Goal: Transaction & Acquisition: Purchase product/service

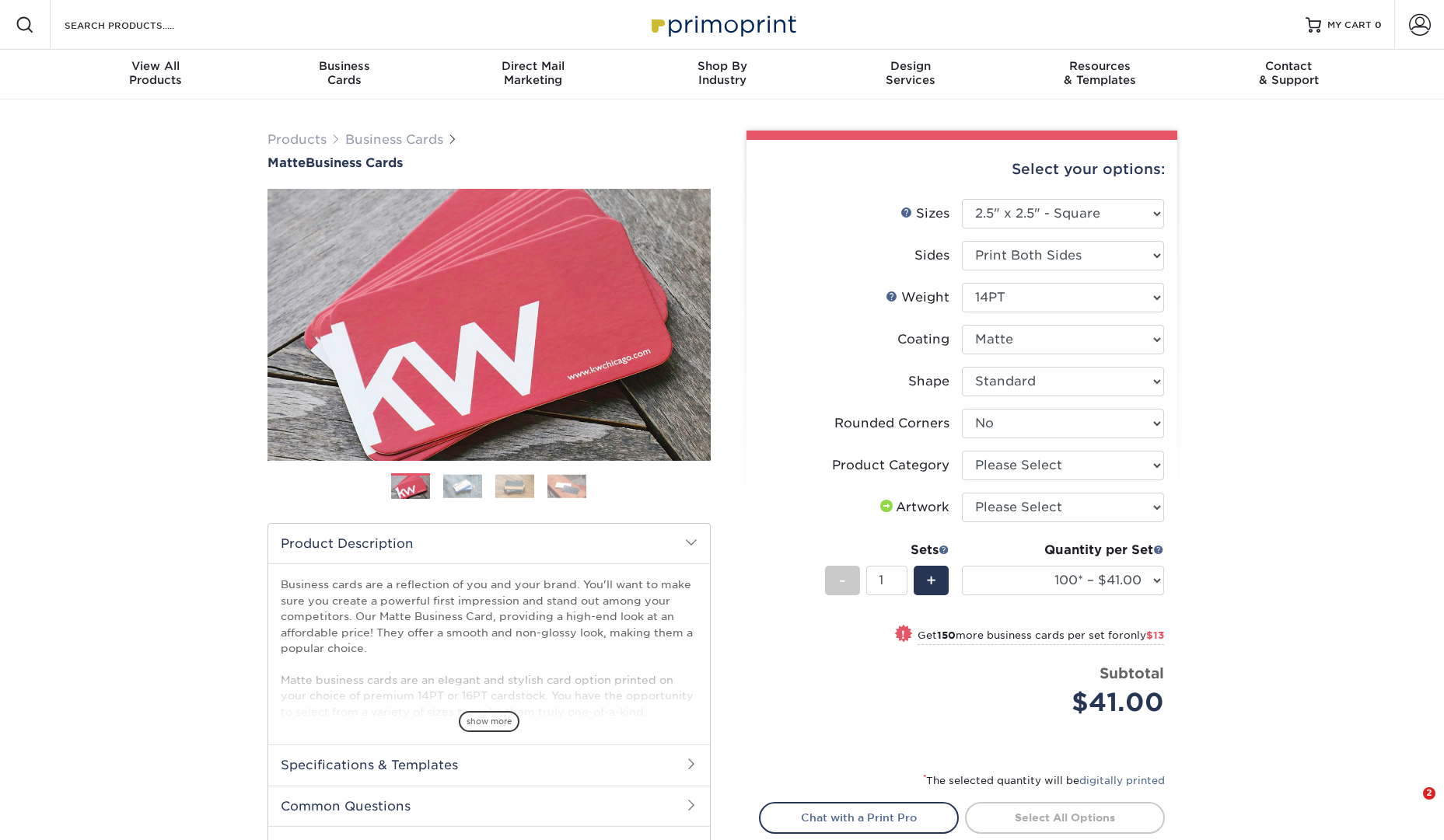
select select "2.50x2.50"
select select "0"
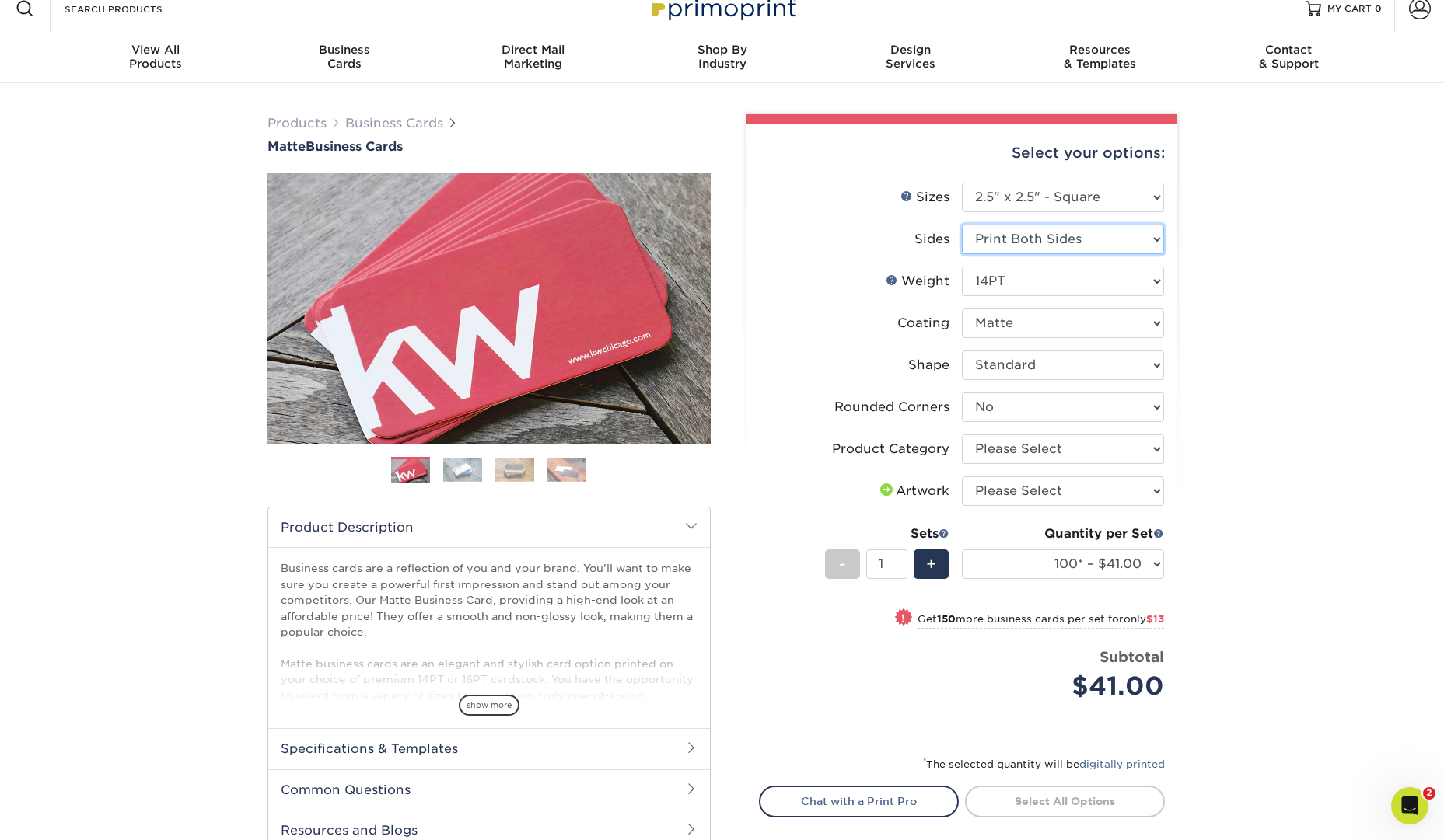
click at [1133, 245] on select "Please Select Print Both Sides Print Front Only" at bounding box center [1063, 239] width 202 height 30
click at [1156, 206] on select "Please Select 1.5" x 3.5" - Mini 1.75" x 3.5" - Mini 2" x 2" - Square 2" x 3" -…" at bounding box center [1063, 197] width 202 height 30
select select "2.00x3.50"
click at [962, 183] on select "Please Select 1.5" x 3.5" - Mini 1.75" x 3.5" - Mini 2" x 2" - Square 2" x 3" -…" at bounding box center [1063, 197] width 202 height 30
select select "-1"
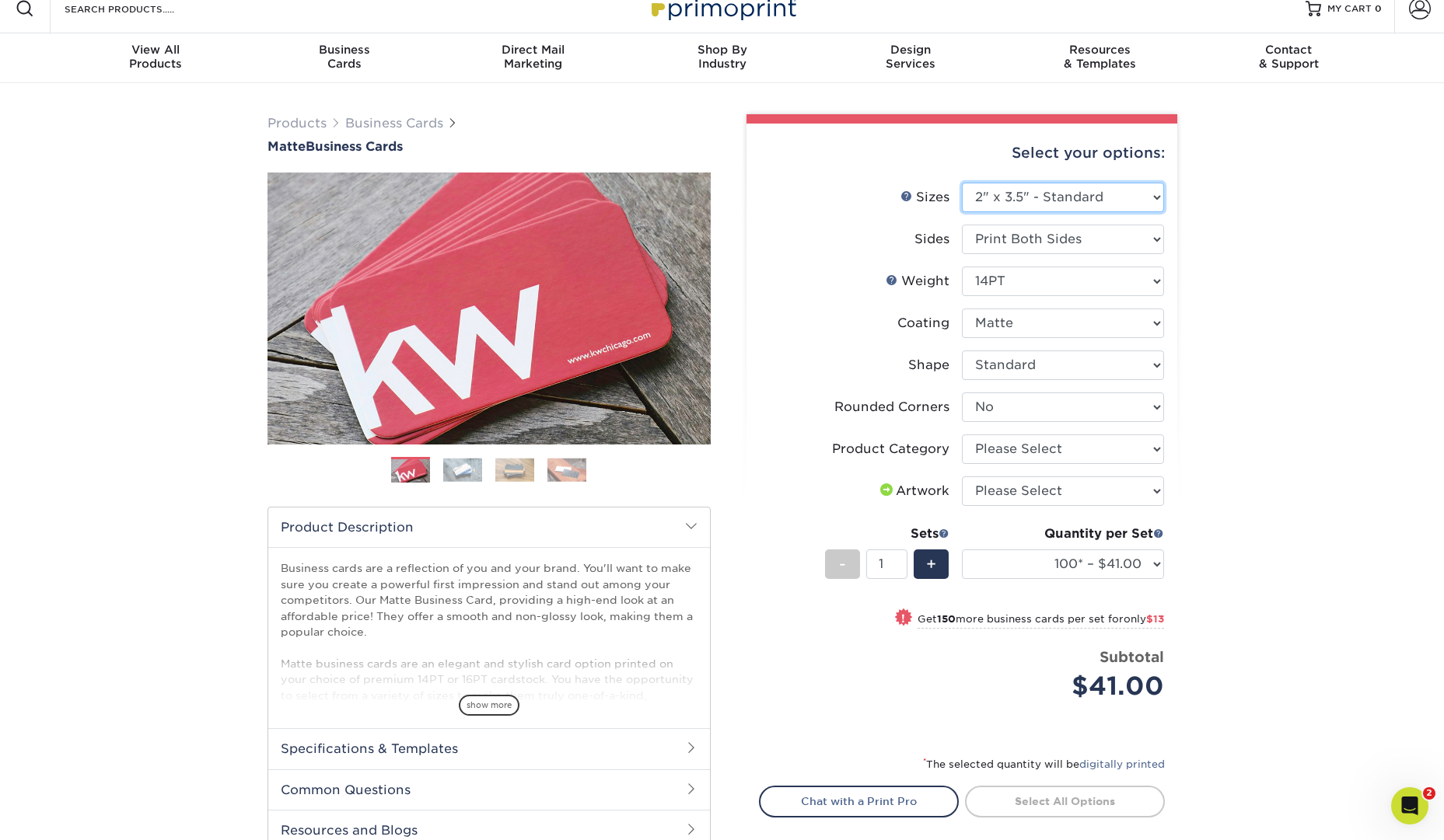
select select "-1"
select select
select select "-1"
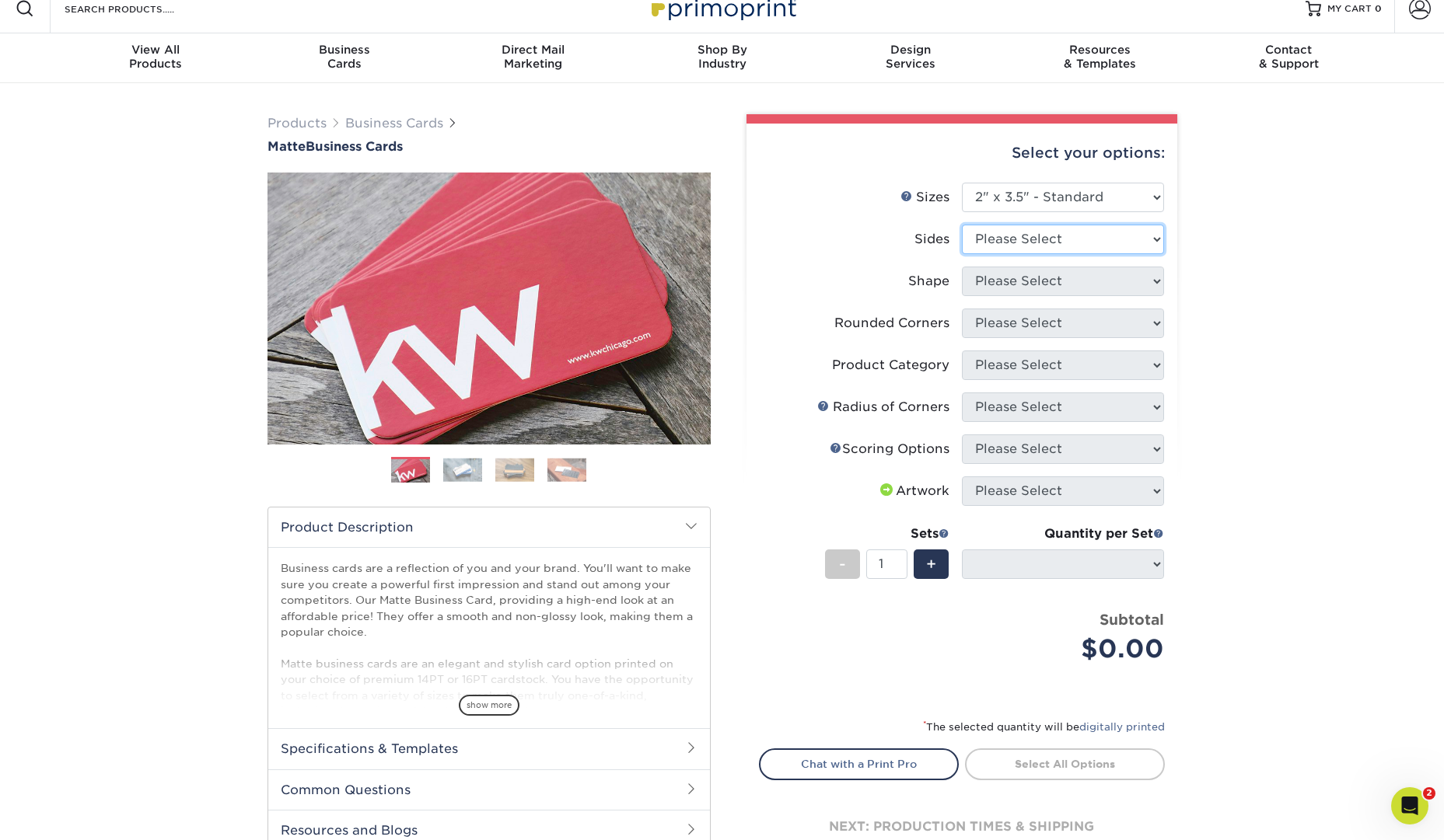
click at [1126, 241] on select "Please Select Print Both Sides Print Front Only" at bounding box center [1063, 239] width 202 height 30
select select "32d3c223-f82c-492b-b915-ba065a00862f"
click at [962, 224] on select "Please Select Print Both Sides Print Front Only" at bounding box center [1063, 239] width 202 height 30
select select
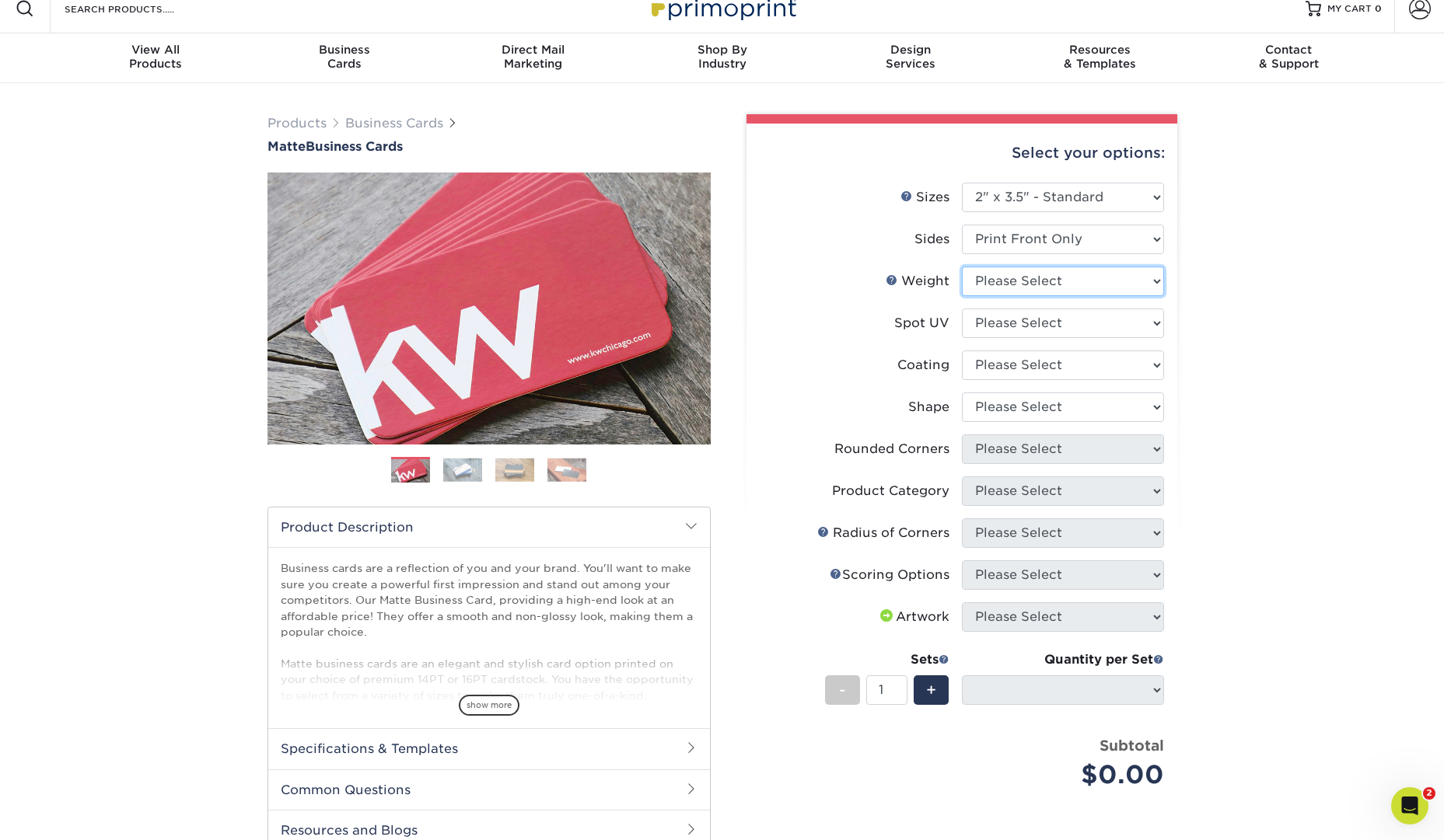
click at [1119, 278] on select "Please Select 16PT 14PT" at bounding box center [1063, 282] width 202 height 30
select select "16PT"
click at [962, 267] on select "Please Select 16PT 14PT" at bounding box center [1063, 282] width 202 height 30
select select
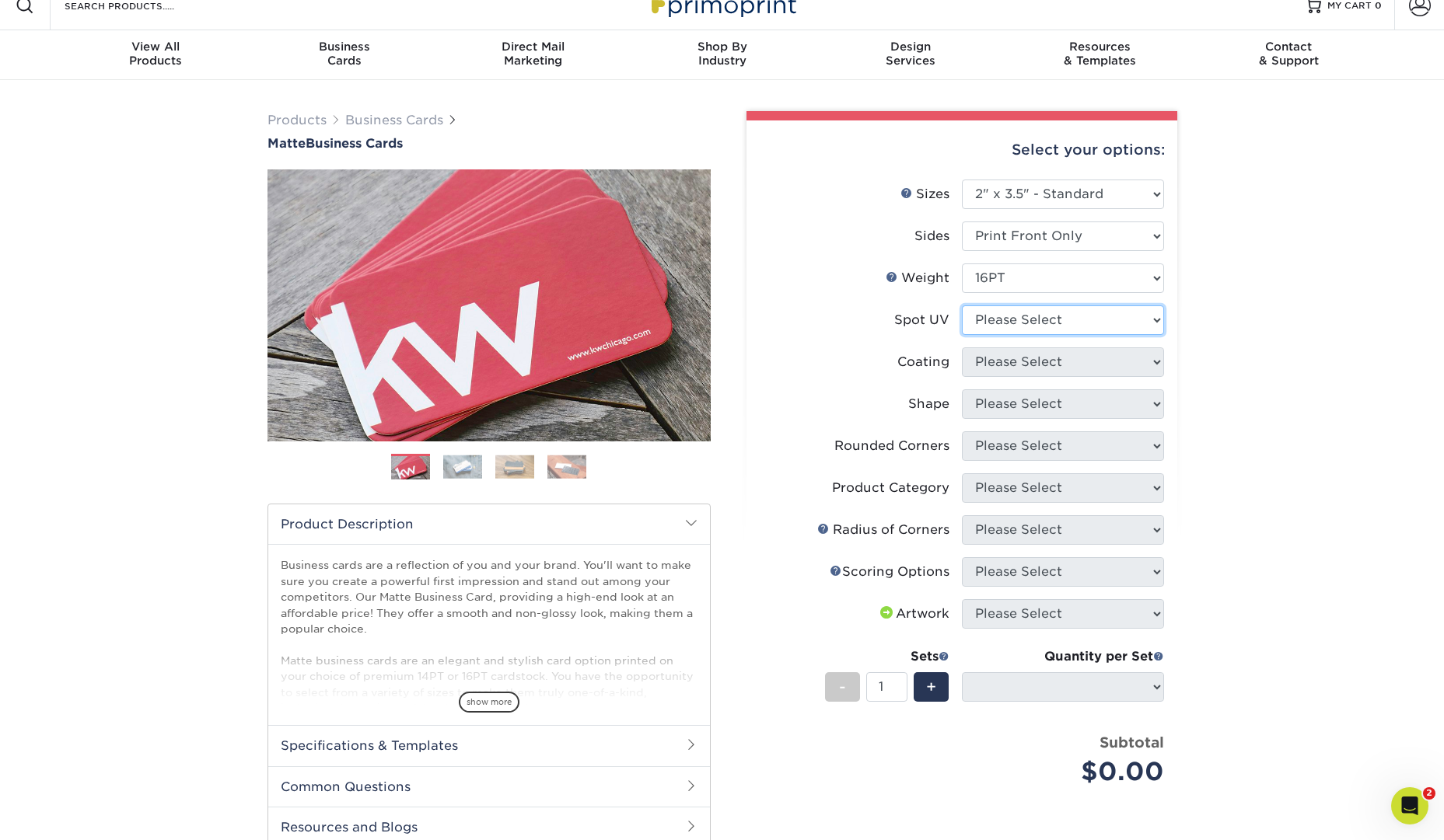
click at [1133, 315] on select "Please Select No Spot UV Front Only" at bounding box center [1063, 320] width 202 height 30
click at [1147, 313] on select "Please Select No Spot UV Front Only" at bounding box center [1063, 320] width 202 height 30
click at [1131, 319] on select "Please Select No Spot UV Front Only" at bounding box center [1063, 320] width 202 height 30
select select "1"
click at [962, 305] on select "Please Select No Spot UV Front Only" at bounding box center [1063, 320] width 202 height 30
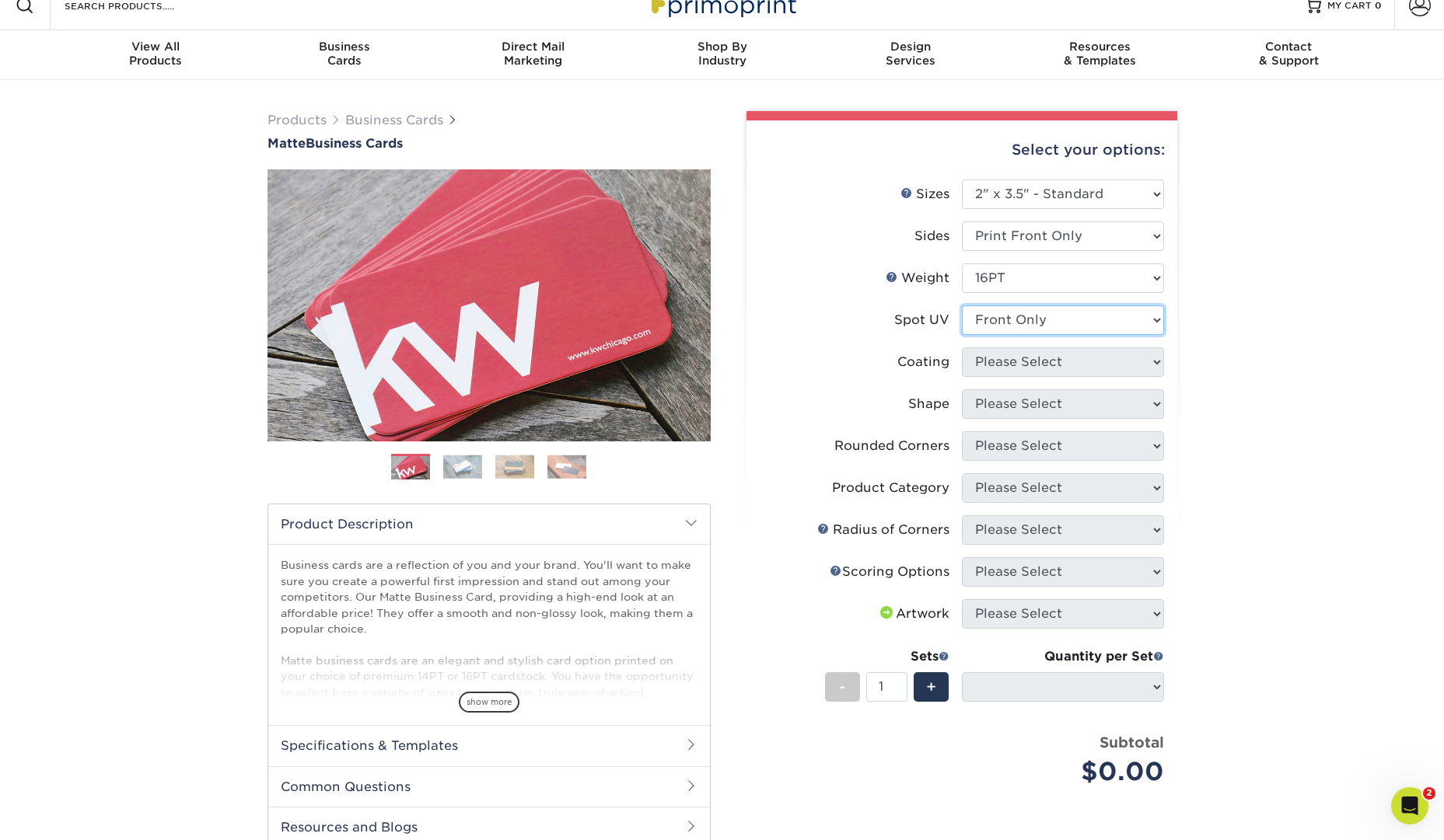
select select
click at [1077, 363] on select at bounding box center [1063, 363] width 202 height 30
